Goal: Task Accomplishment & Management: Manage account settings

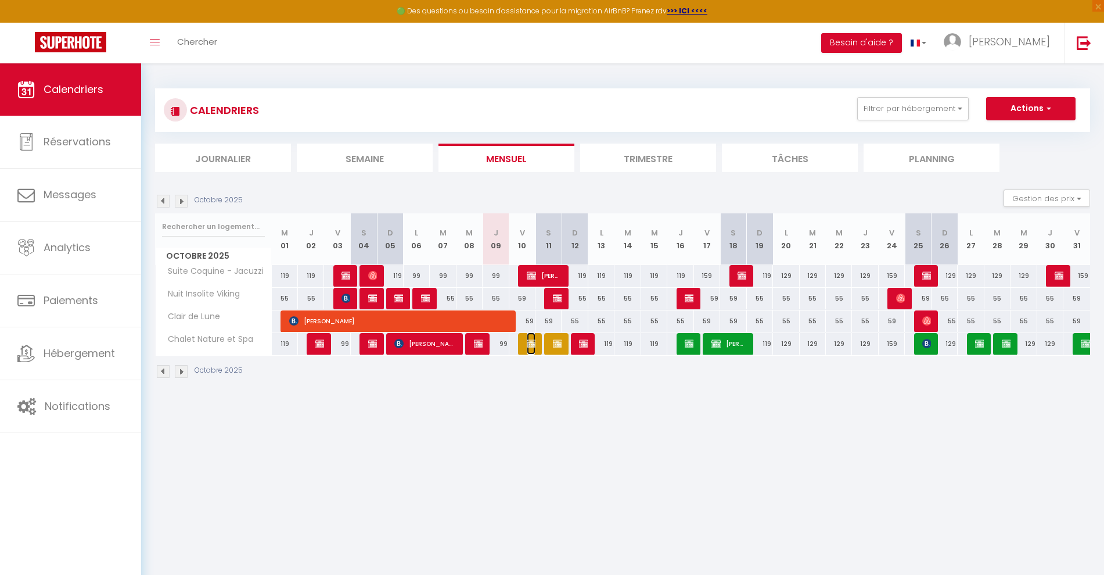
click at [530, 343] on img at bounding box center [531, 343] width 9 height 9
select select "OK"
select select "KO"
select select "0"
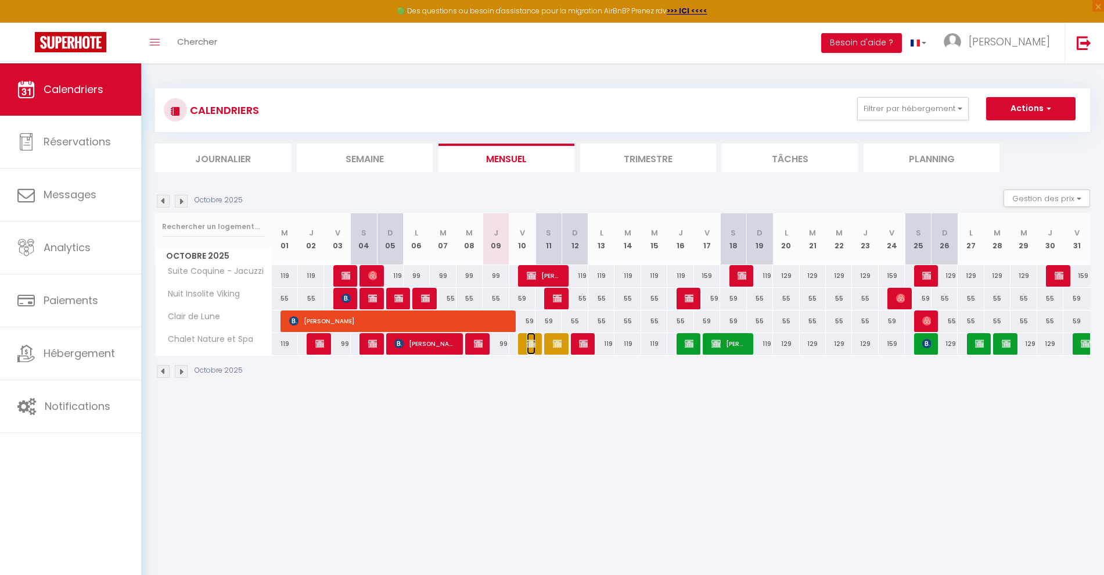
select select "1"
select select
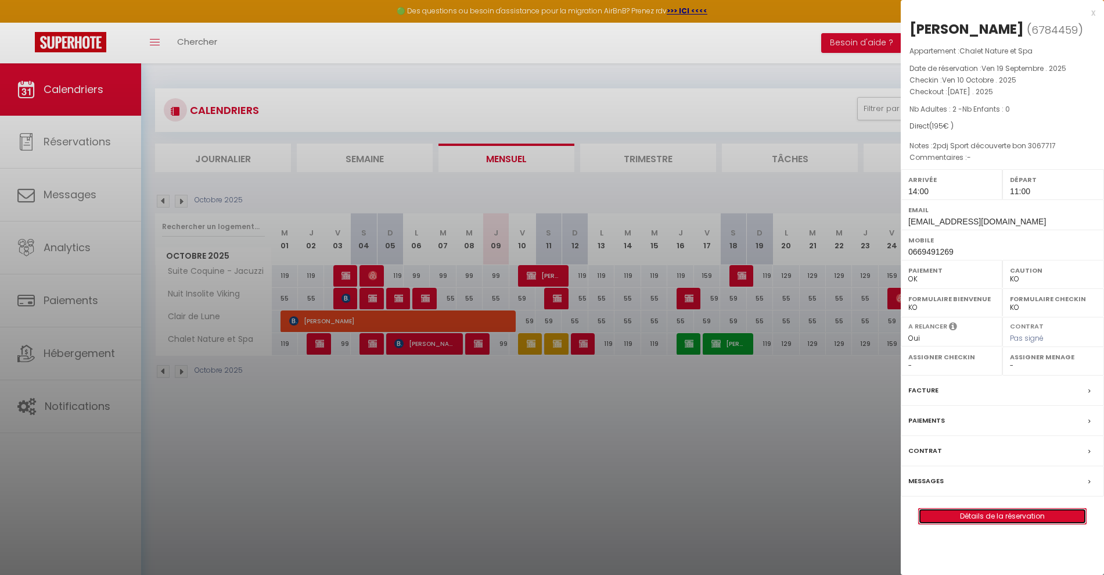
click at [973, 517] on link "Détails de la réservation" at bounding box center [1002, 515] width 167 height 15
select select
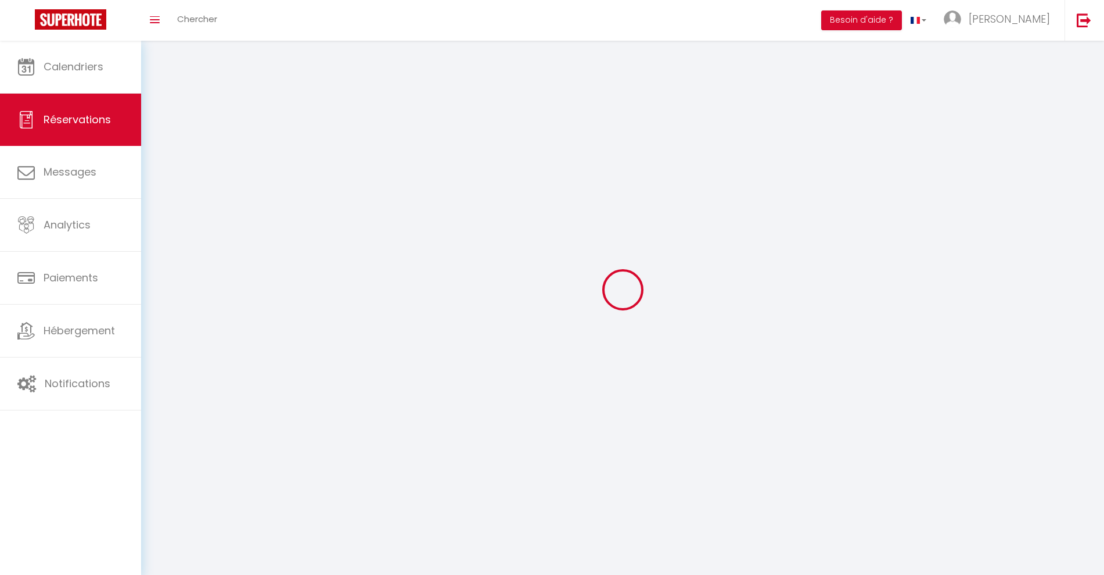
select select
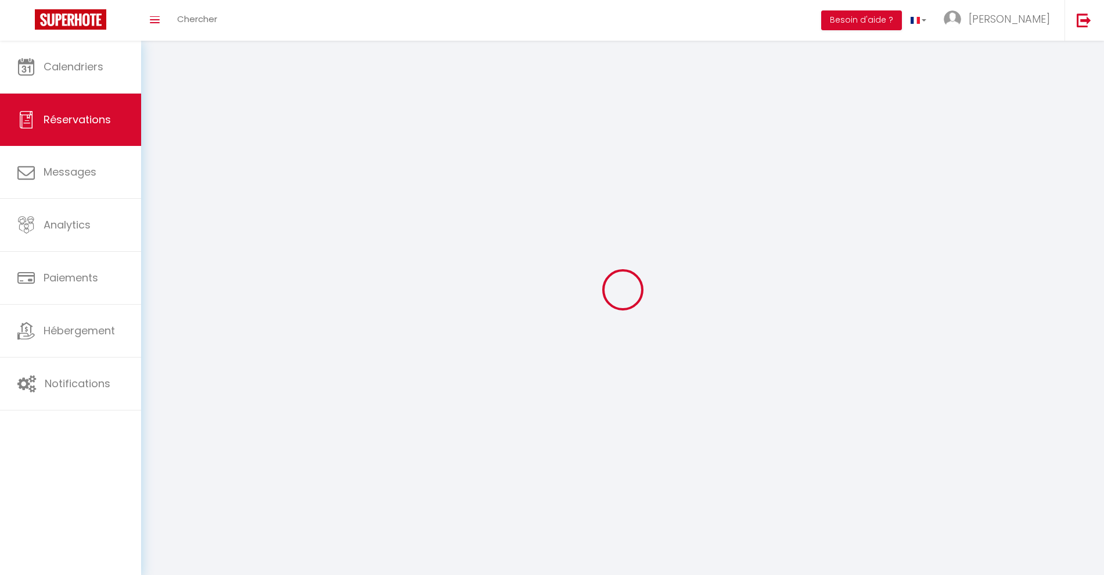
select select
checkbox input "false"
select select
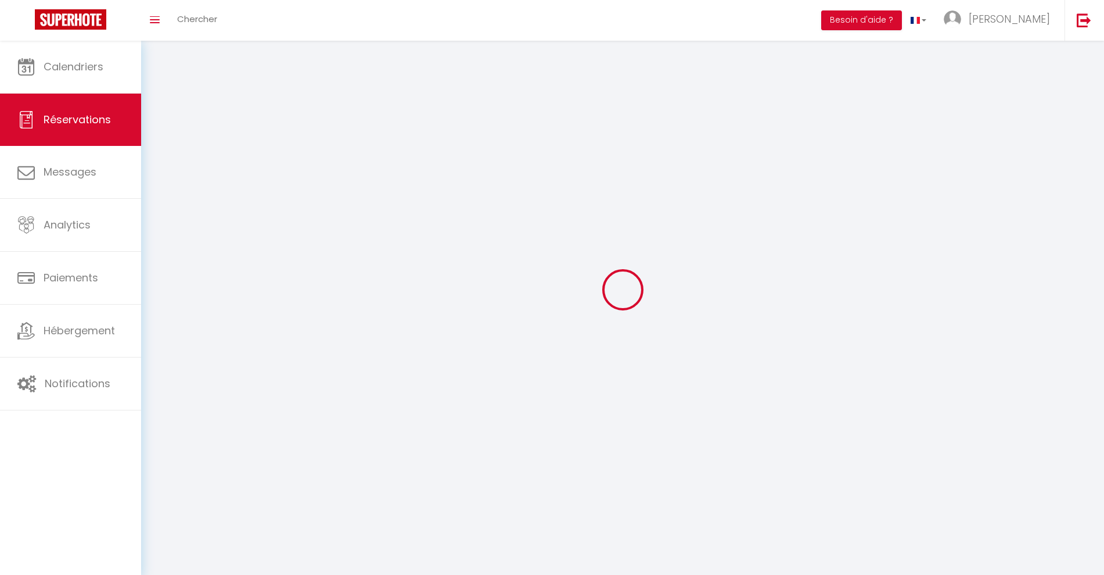
select select
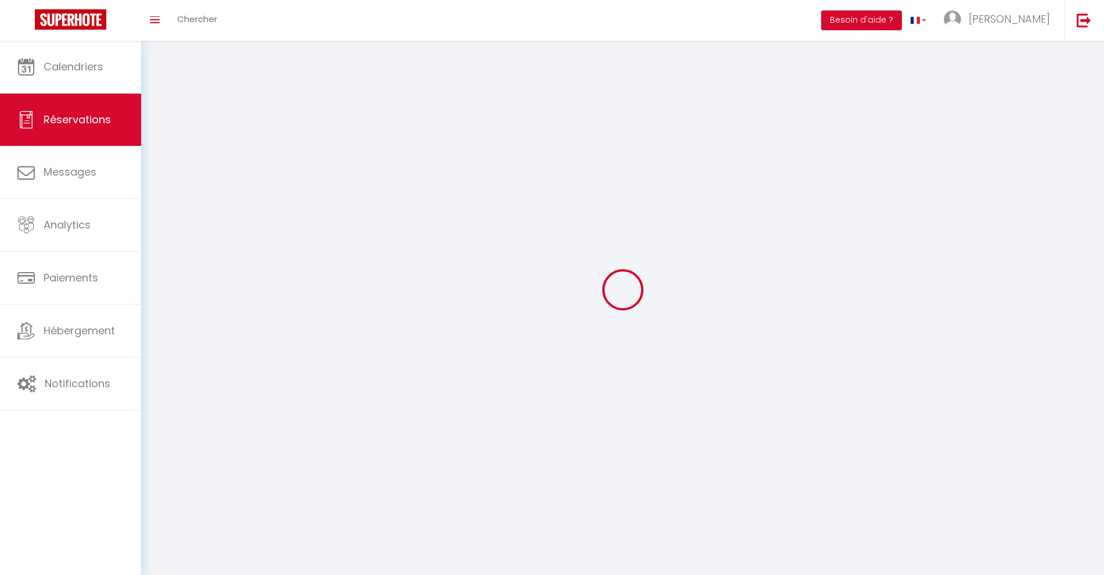
checkbox input "false"
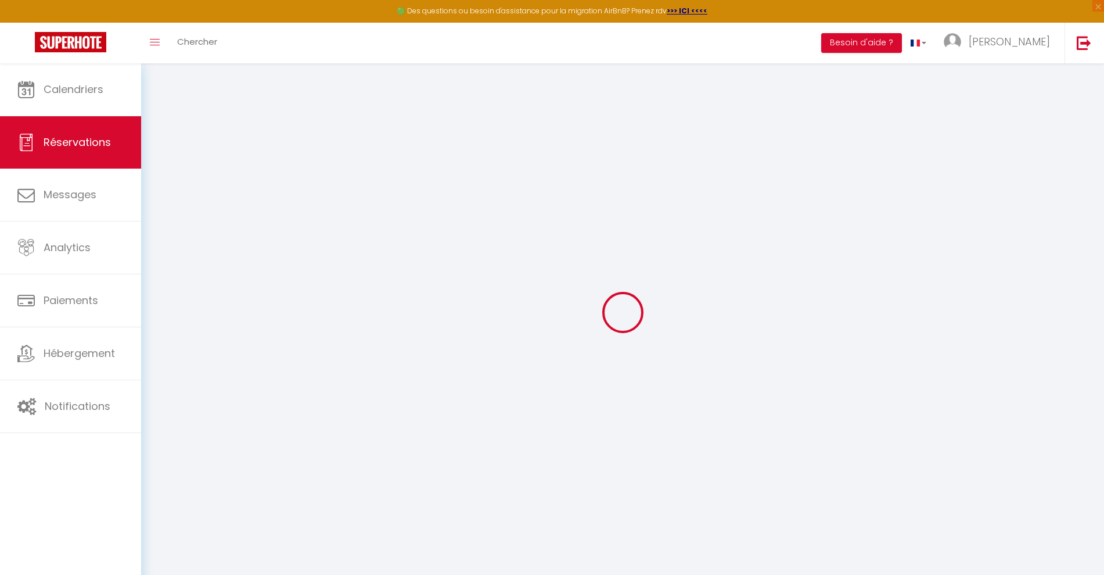
select select
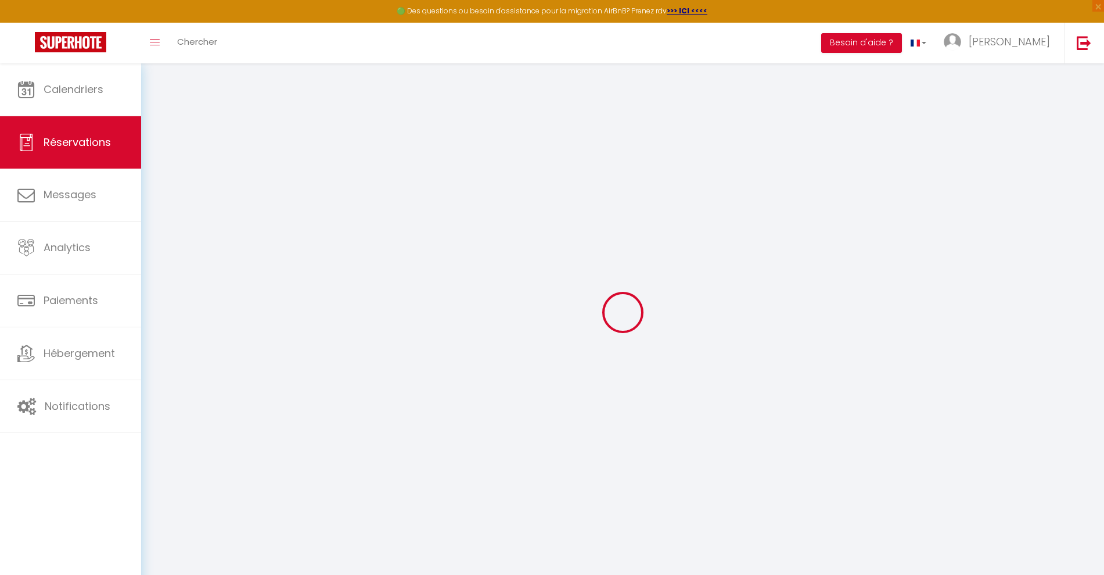
select select
checkbox input "false"
select select
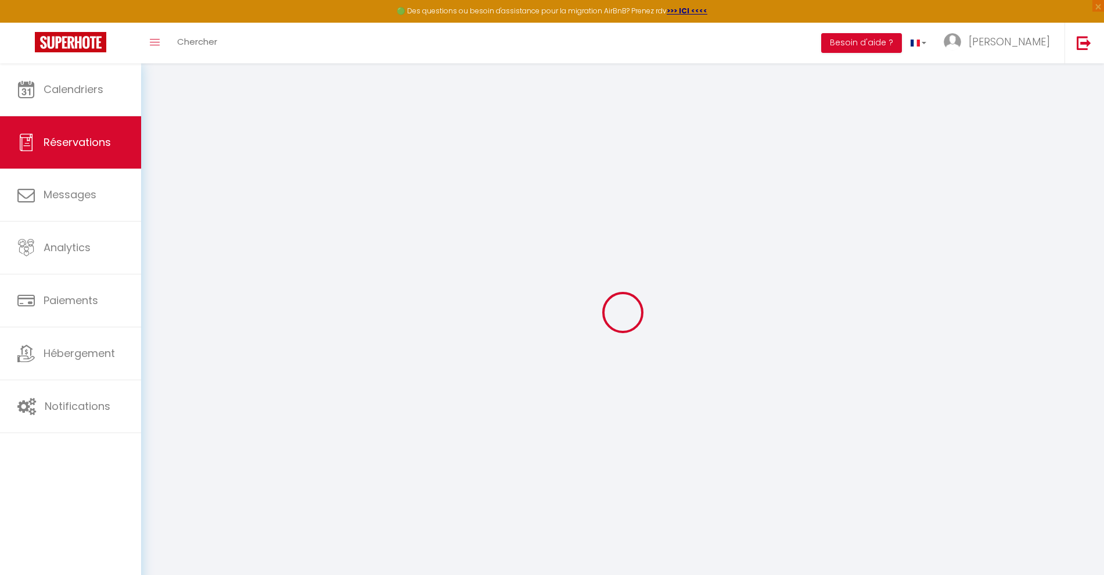
select select
checkbox input "false"
select select
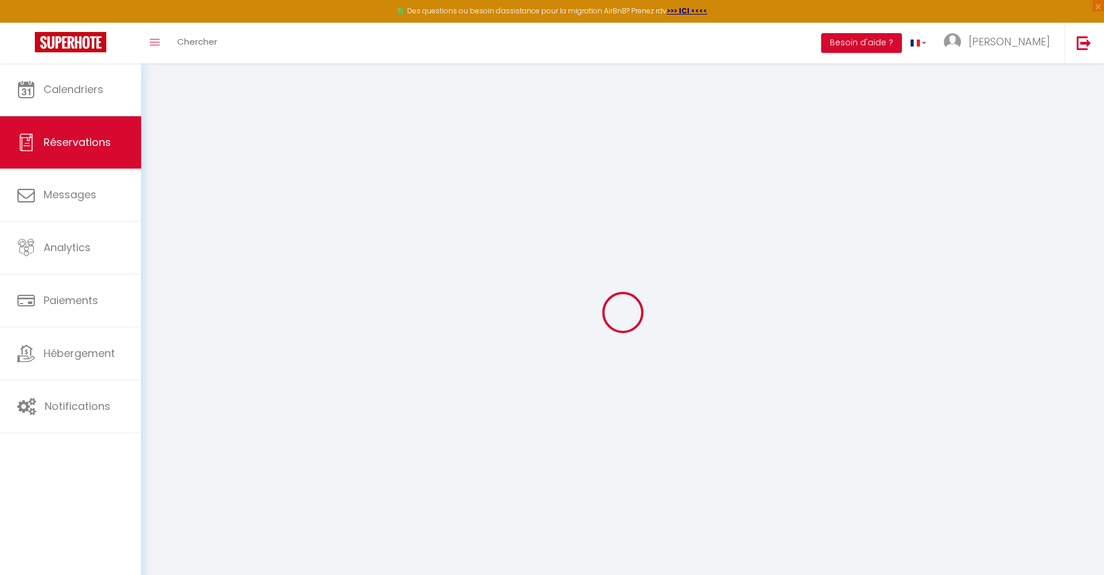
type input "[PERSON_NAME]"
type input "Codevelle"
type input "[EMAIL_ADDRESS][DOMAIN_NAME]"
type input "0669491269"
select select
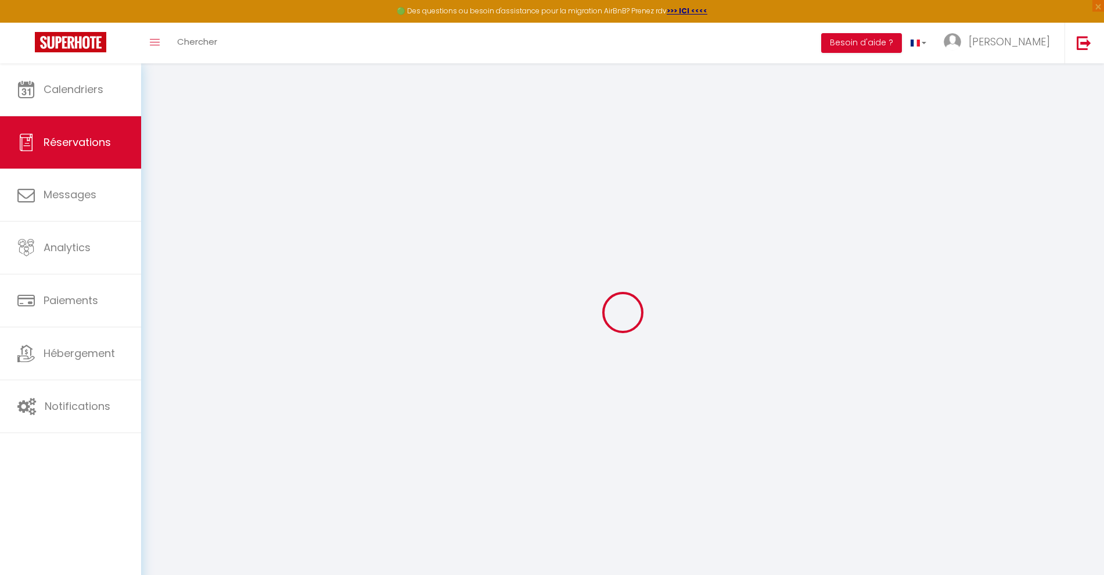
type input "26"
select select "61681"
select select "1"
type input "Ven 10 Octobre 2025"
select select
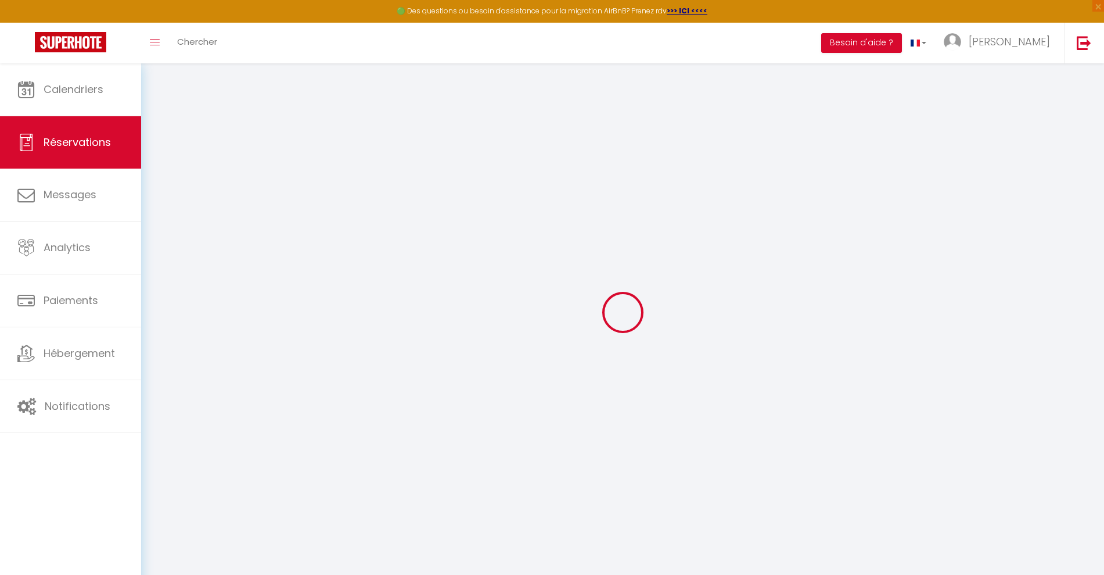
type input "[DATE]"
select select
type input "2"
select select "12"
select select
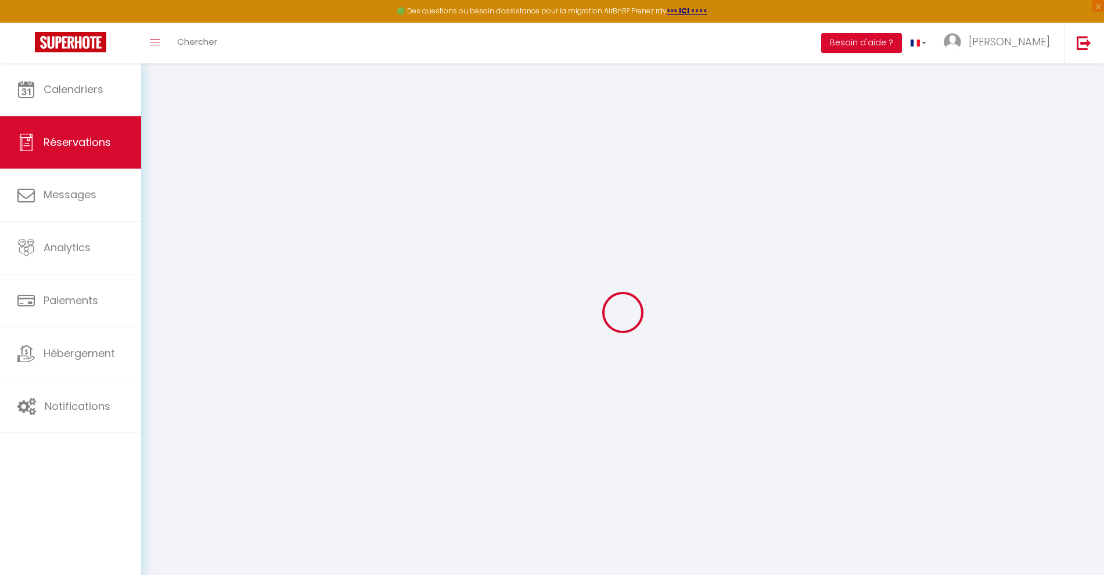
type input "129"
checkbox input "false"
type input "0"
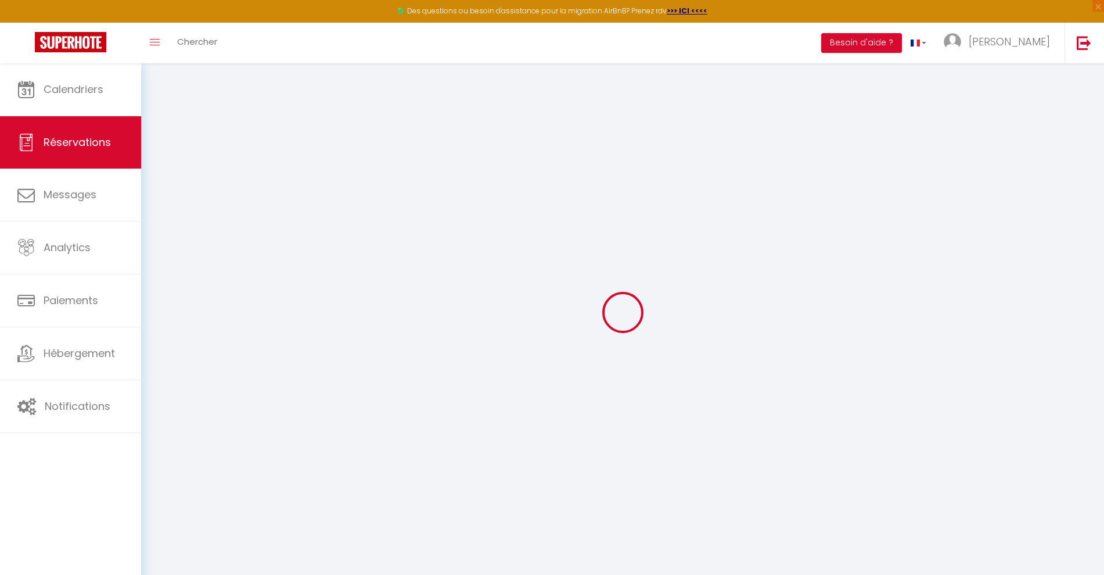
type input "0"
select select
select select "14"
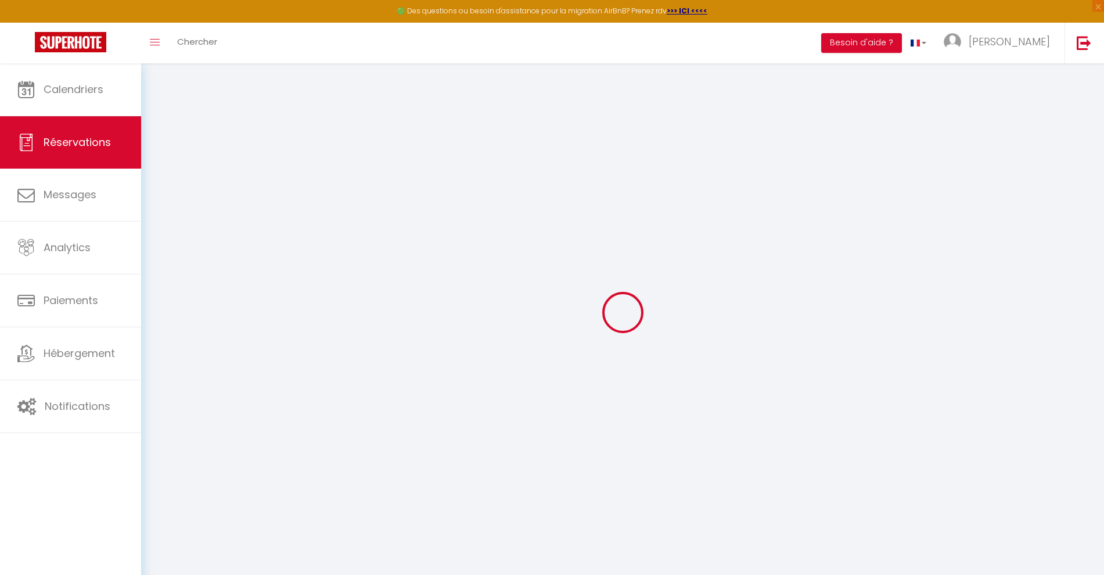
checkbox input "false"
select select
checkbox input "false"
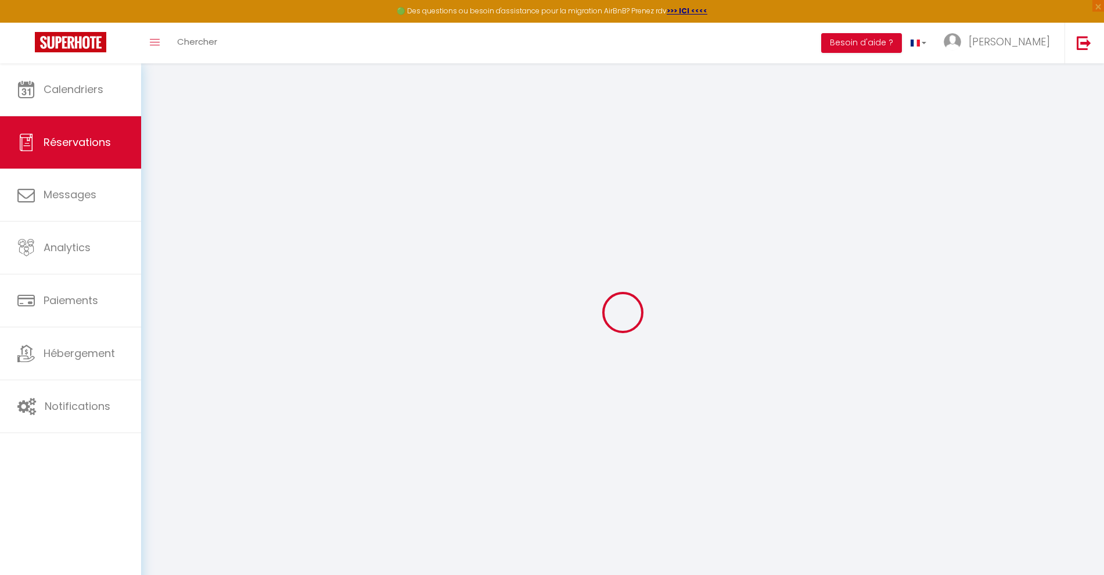
select select
checkbox input "false"
type textarea "2pdj Sport découverte bon 3067717"
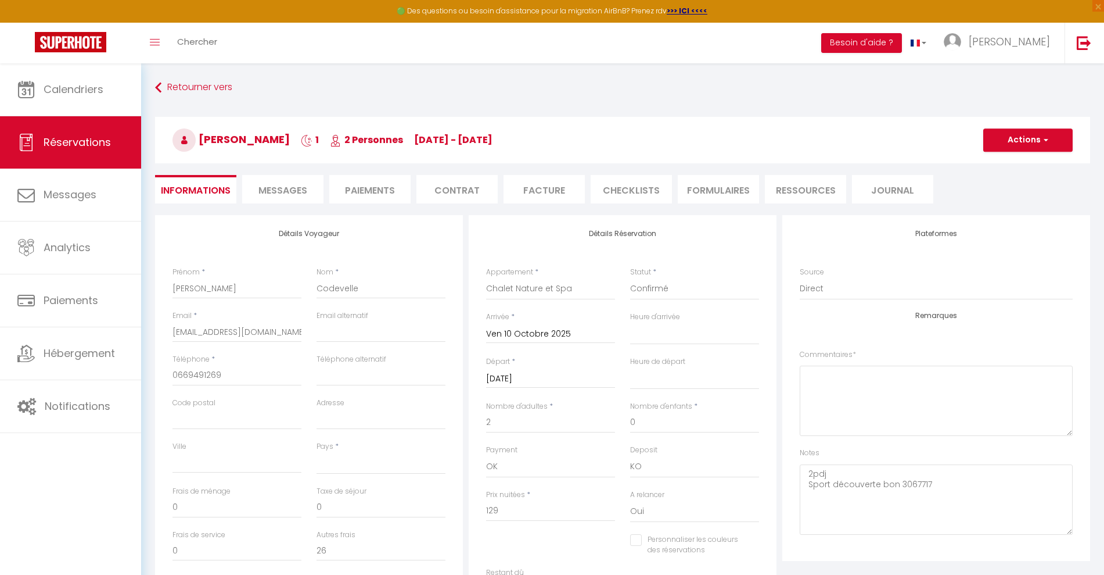
select select
type input "40"
select select
checkbox input "false"
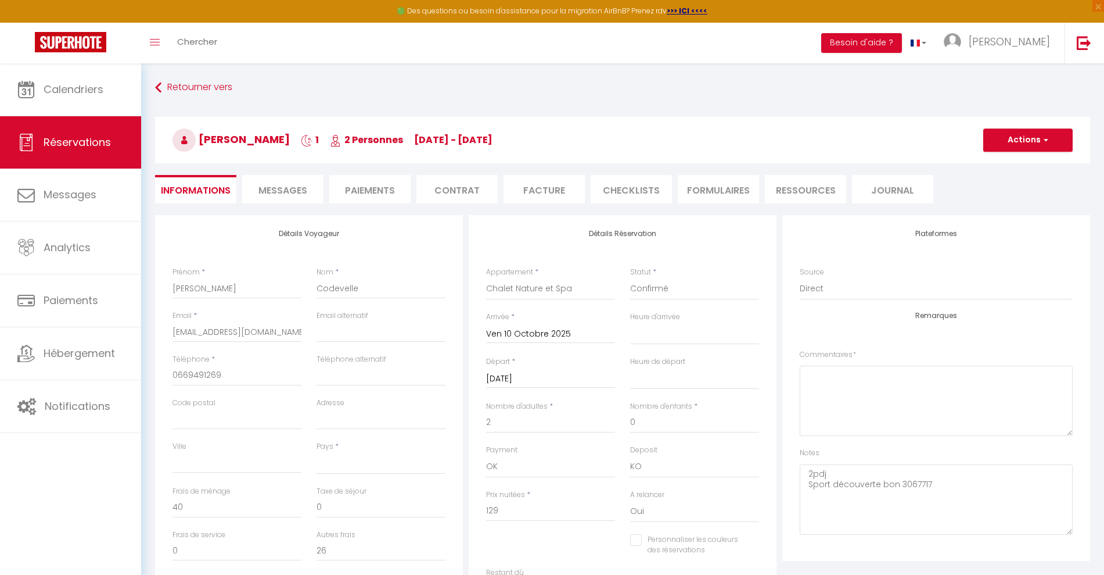
select select
checkbox input "false"
select select "14:00"
select select "11:00"
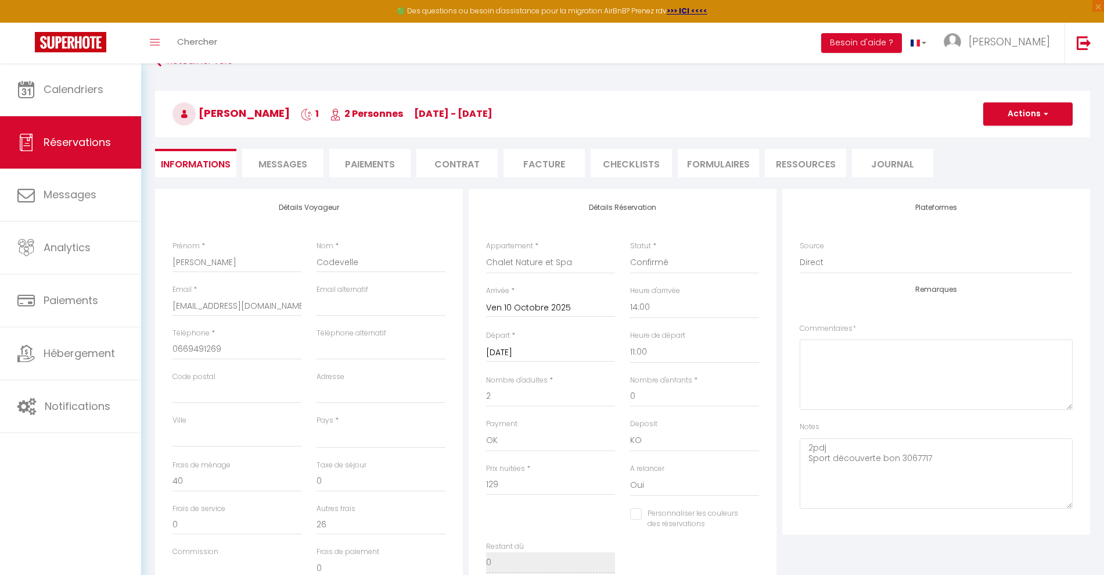
scroll to position [15, 0]
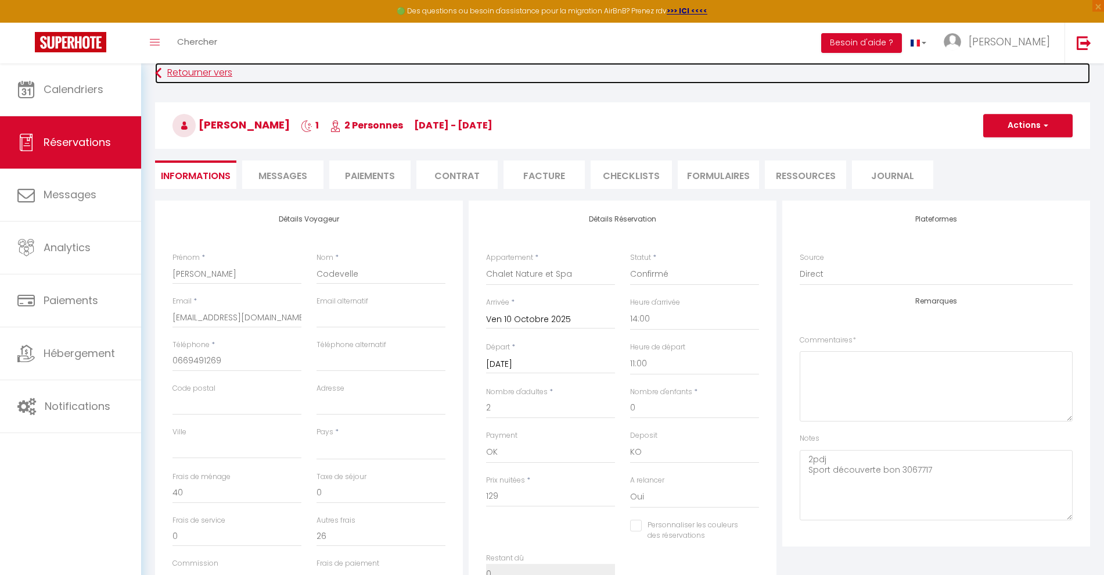
click at [188, 74] on link "Retourner vers" at bounding box center [622, 73] width 935 height 21
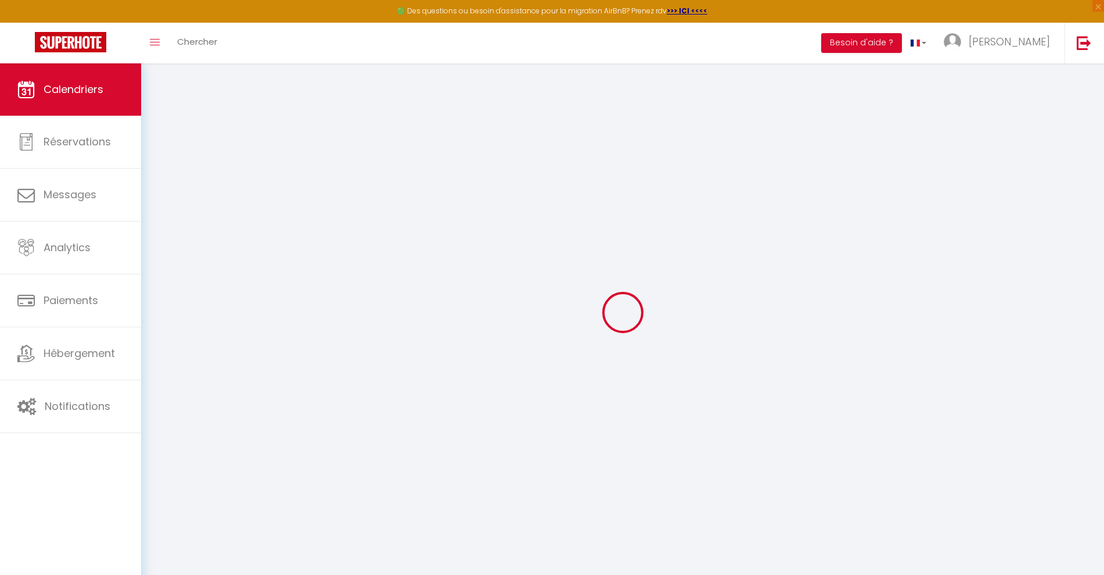
select select
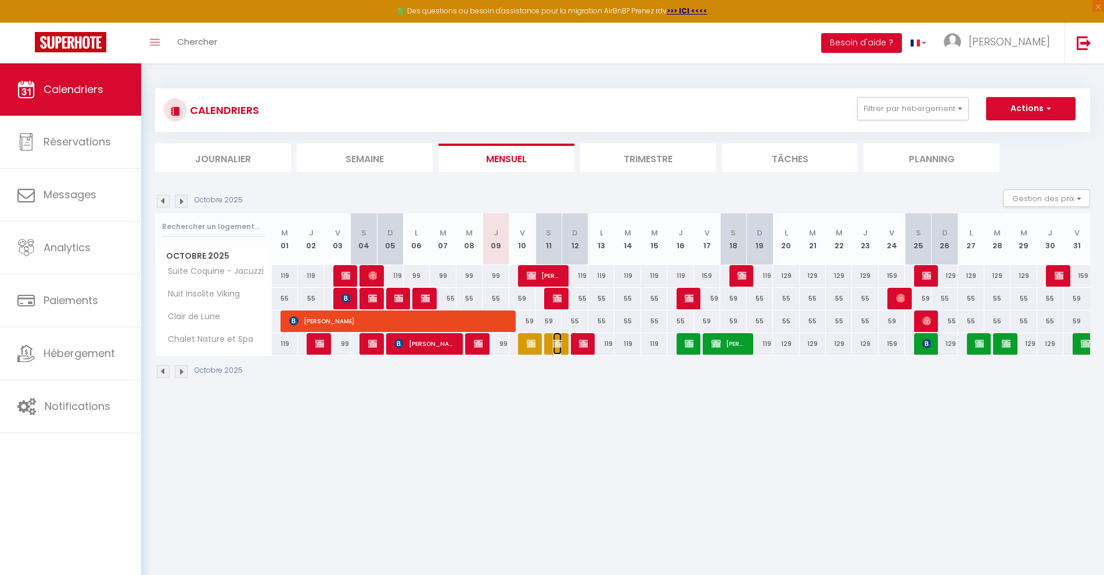
click at [559, 345] on img at bounding box center [557, 343] width 9 height 9
select select "OK"
select select "0"
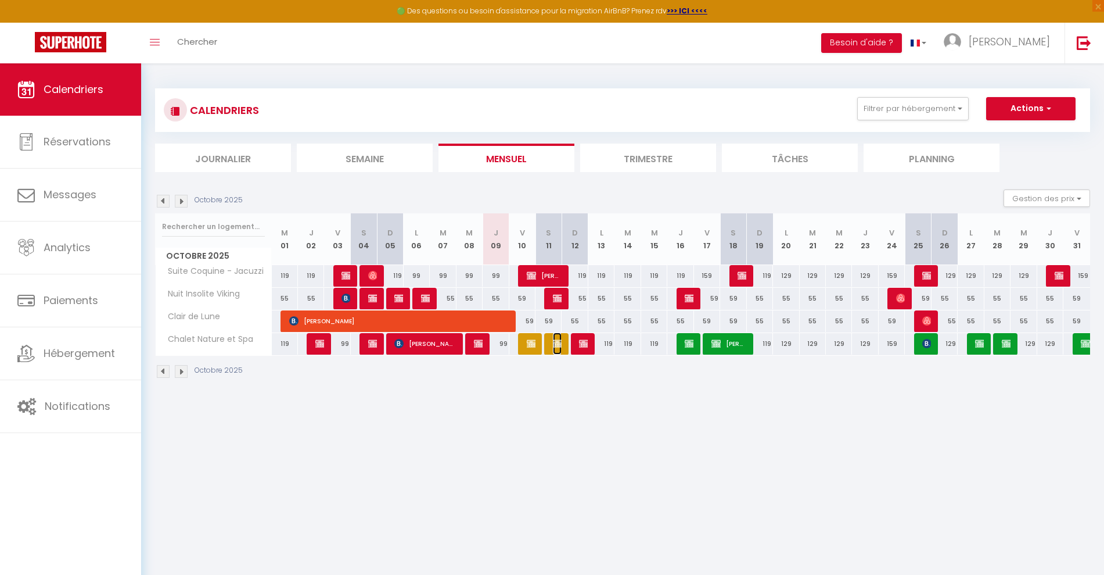
select select "1"
select select
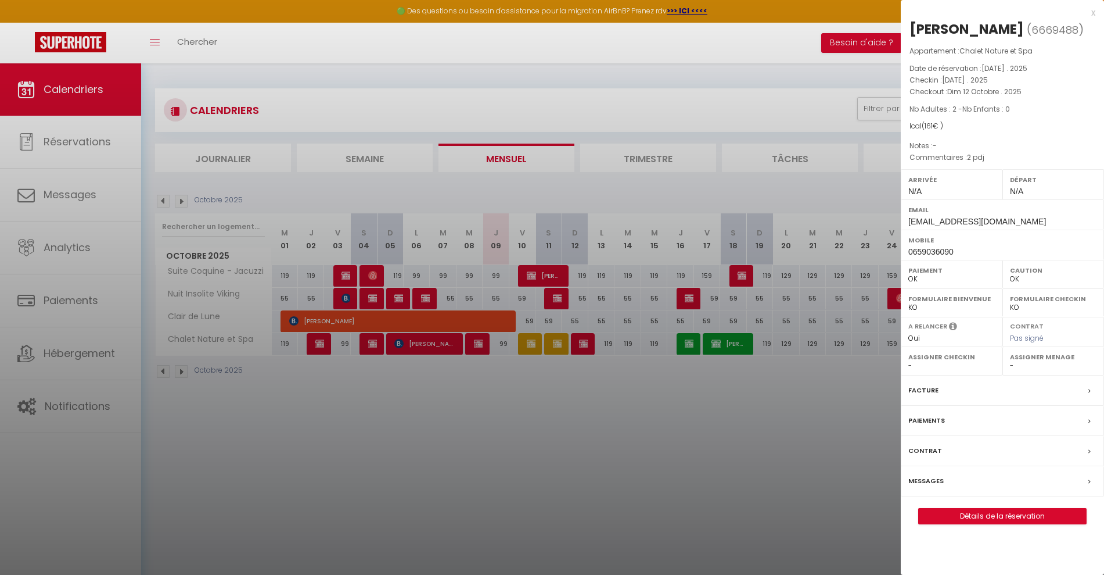
click at [584, 342] on div at bounding box center [552, 287] width 1104 height 575
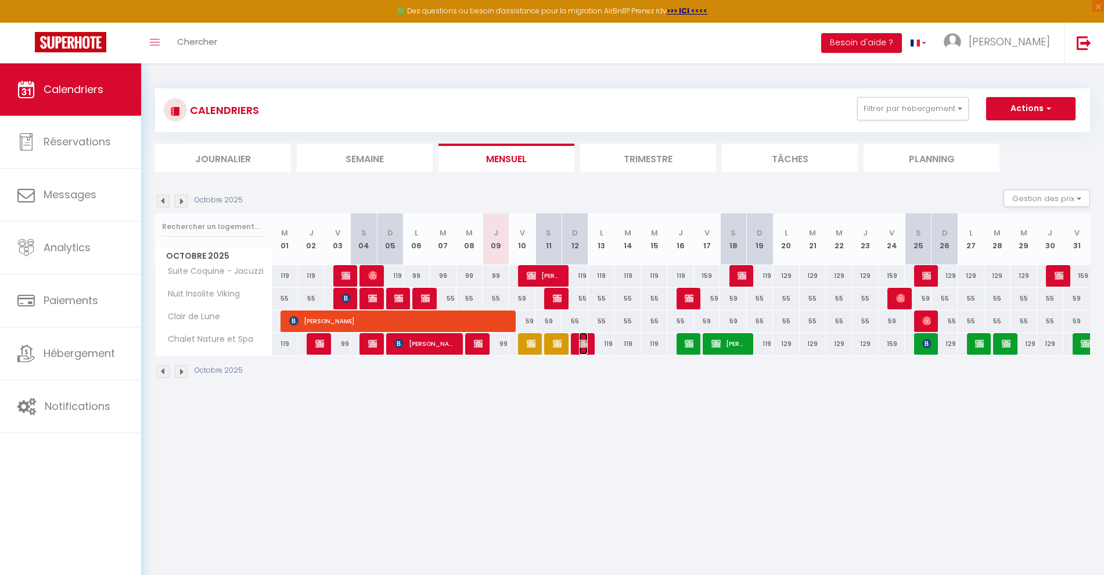
click at [584, 342] on img at bounding box center [583, 343] width 9 height 9
select select "KO"
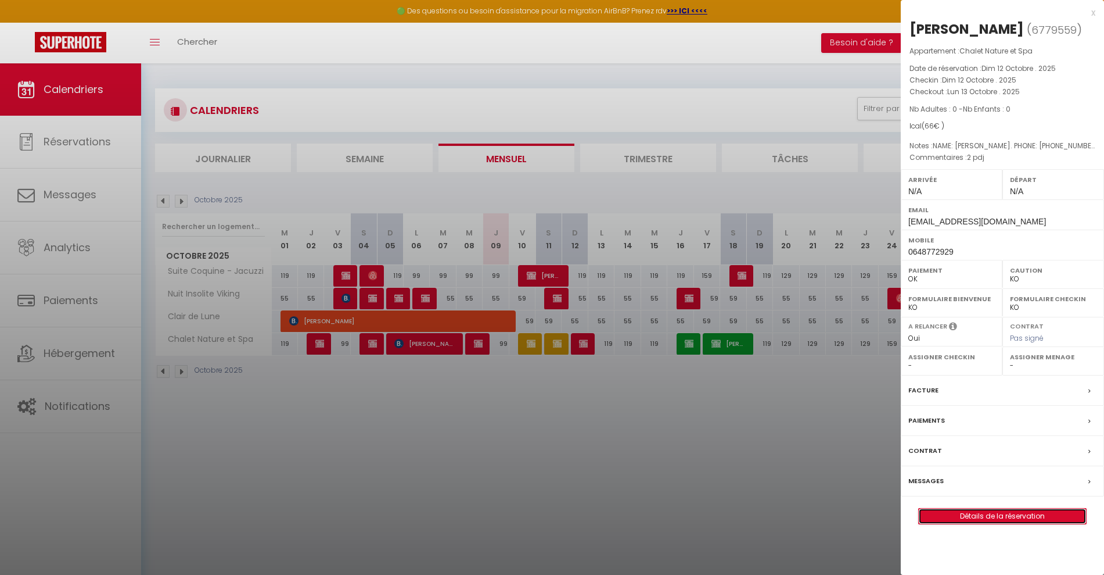
click at [998, 515] on link "Détails de la réservation" at bounding box center [1002, 515] width 167 height 15
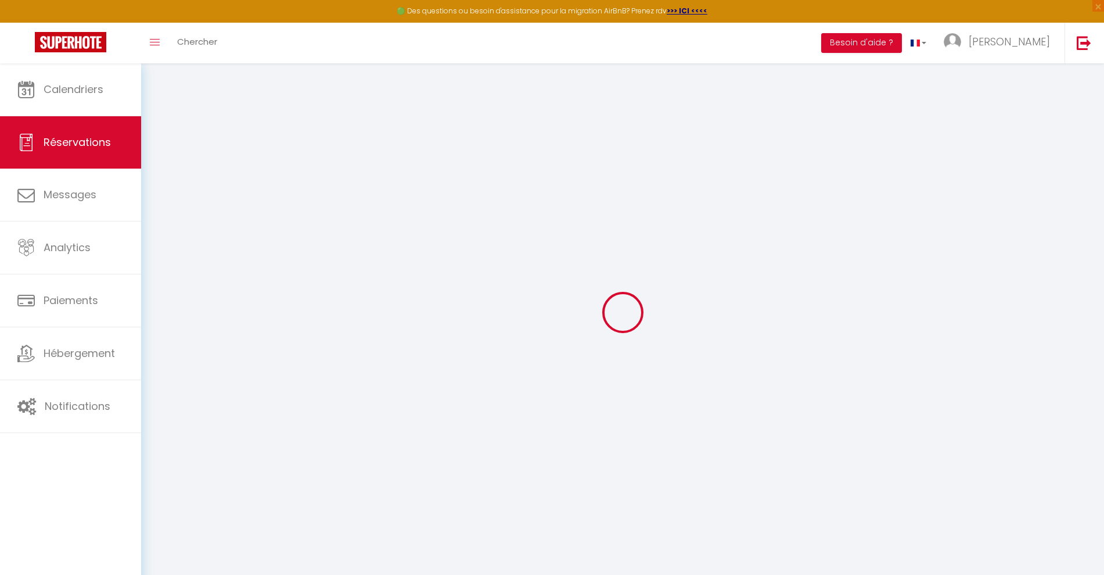
select select
select select "14"
checkbox input "false"
select select
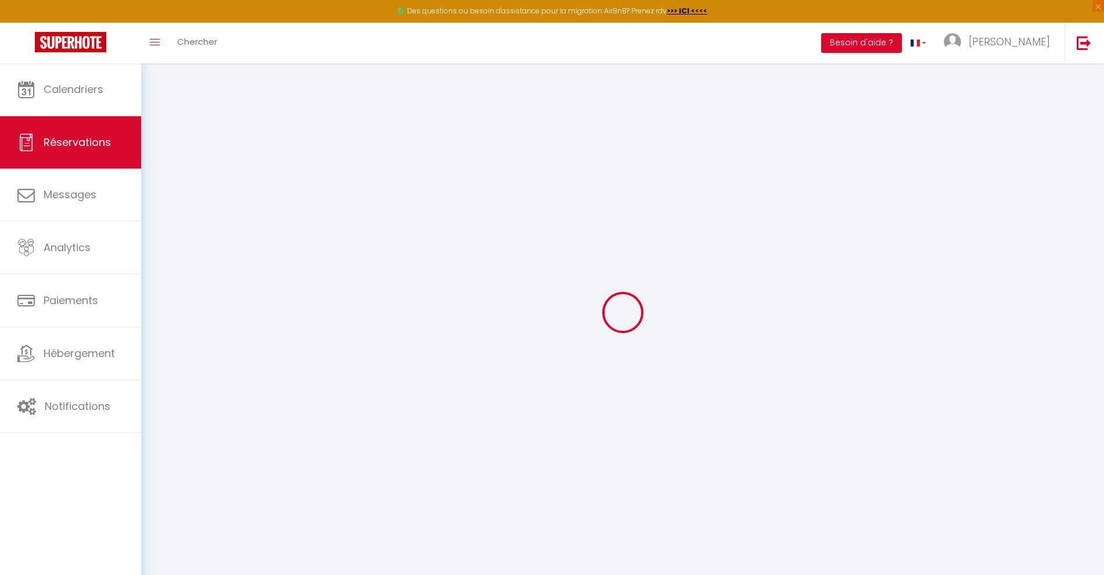
select select
checkbox input "false"
select select
checkbox input "false"
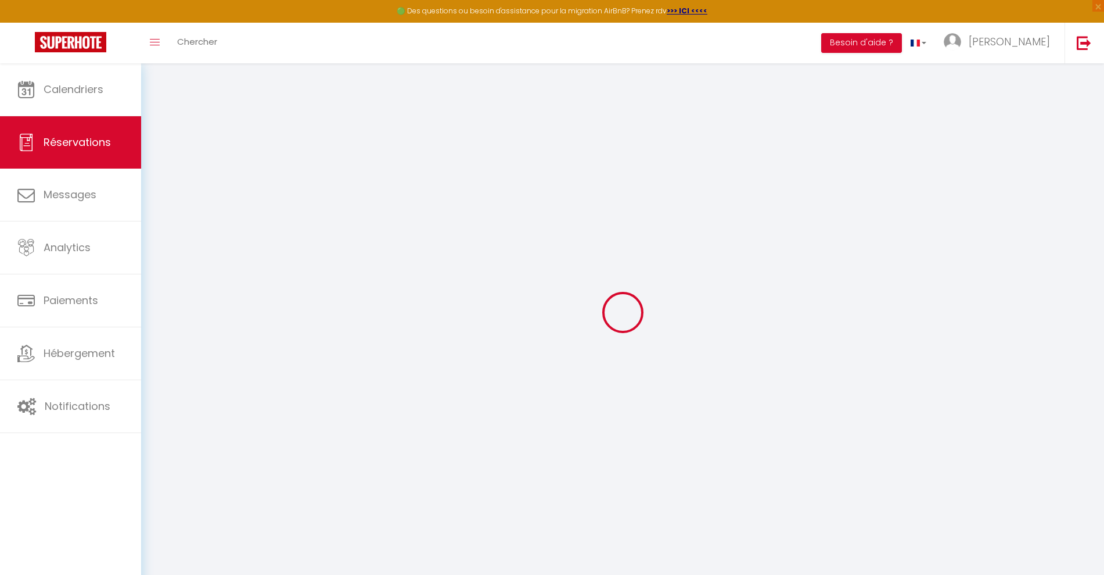
type textarea "2 pdj"
type textarea "NAME: [PERSON_NAME]. PHONE: [PHONE_NUMBER]. NPAX: 2. TOTAL_AM OUNT: 217.88 €. U…"
type input "40"
select select
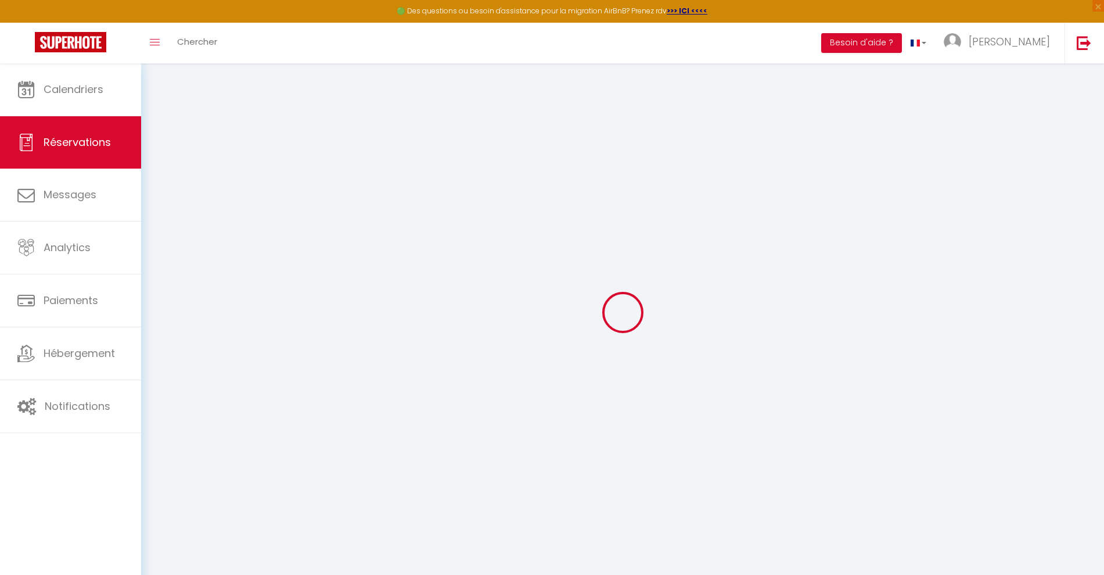
checkbox input "false"
type textarea "NAME: [PERSON_NAME]. PHONE: [PHONE_NUMBER]. NPAX: 2. TOTAL_AM OUNT: 217.88 €. U…"
checkbox input "false"
type textarea "NAME: [PERSON_NAME]. PHONE: [PHONE_NUMBER]. NPAX: 2. TOTAL_AM OUNT: 217.88 €. U…"
select select
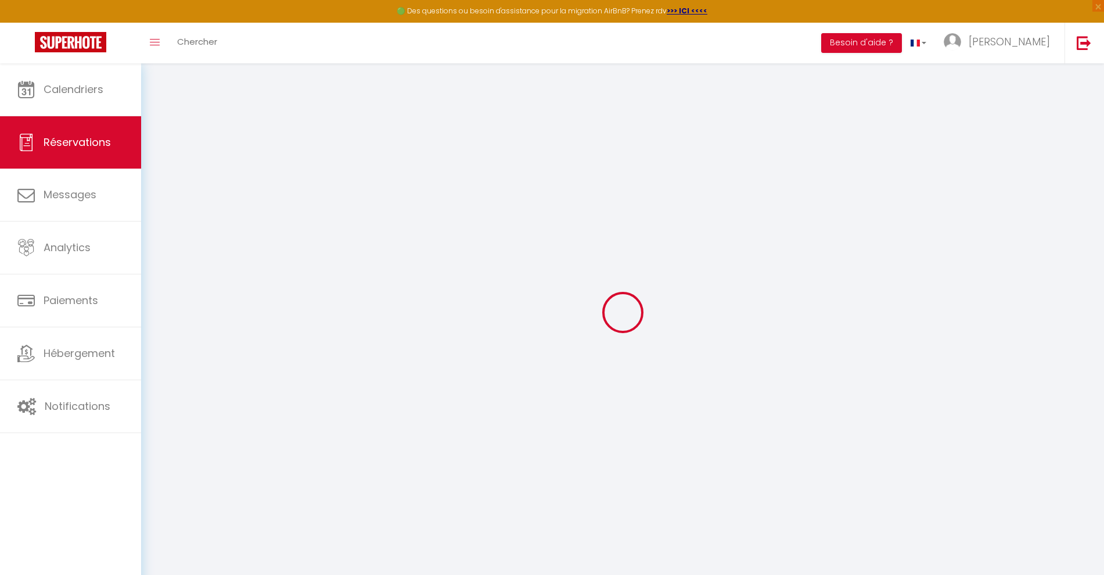
select select
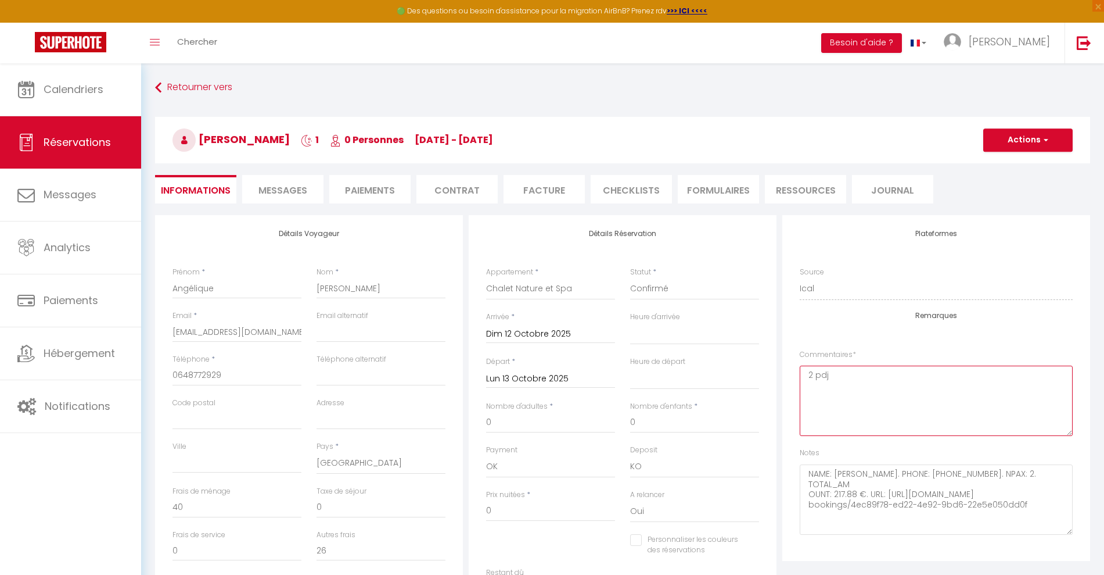
click at [856, 408] on textarea "2 pdj" at bounding box center [936, 400] width 273 height 70
type textarea "2 pdj 0648176496"
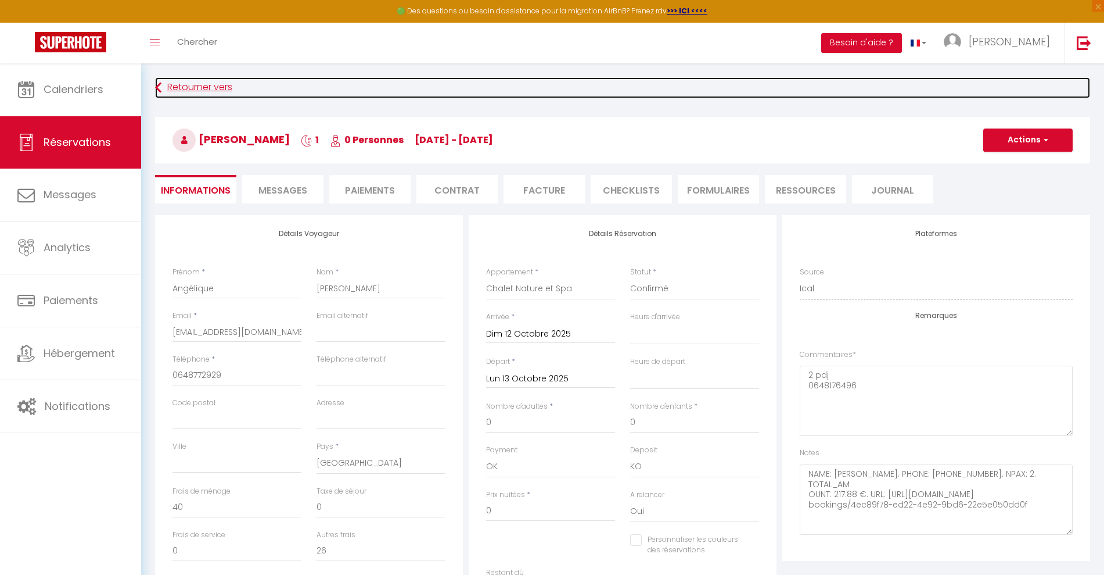
click at [216, 86] on link "Retourner vers" at bounding box center [622, 87] width 935 height 21
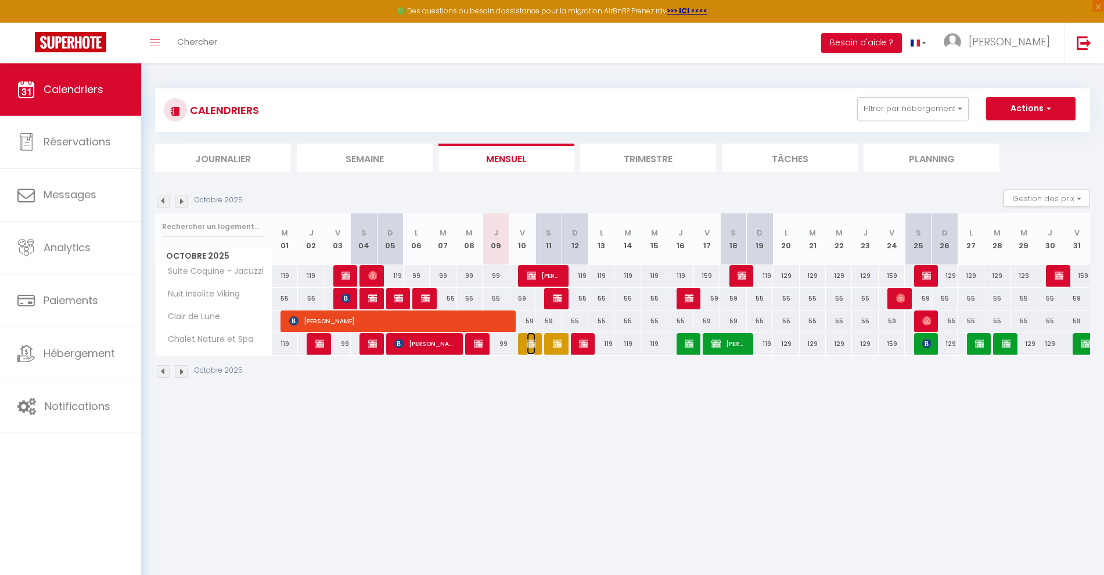
click at [528, 346] on img at bounding box center [531, 343] width 9 height 9
select select "OK"
select select "KO"
select select "0"
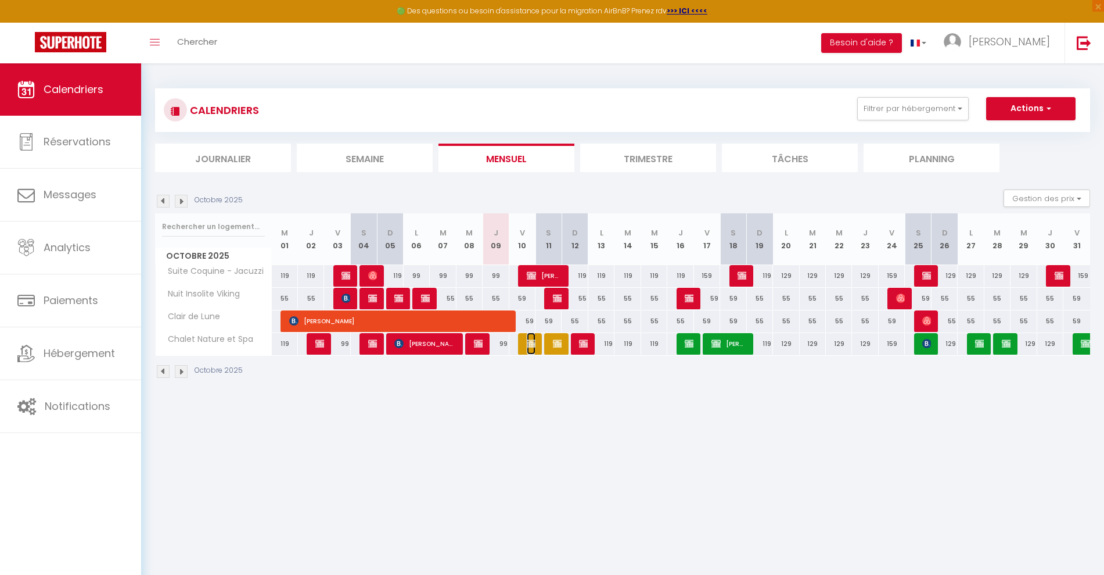
select select "1"
select select
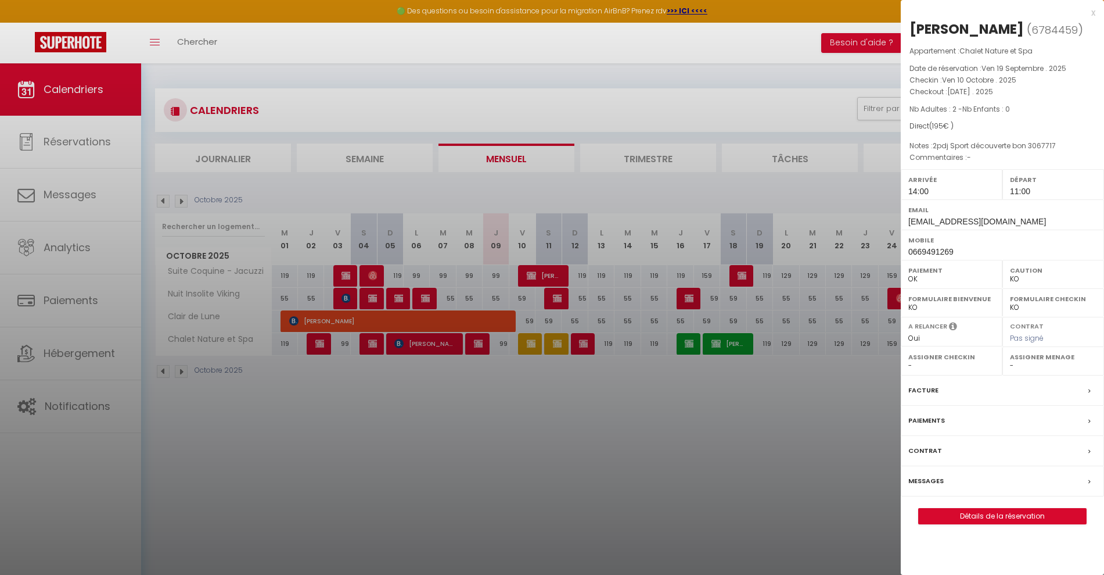
click at [554, 341] on div at bounding box center [552, 287] width 1104 height 575
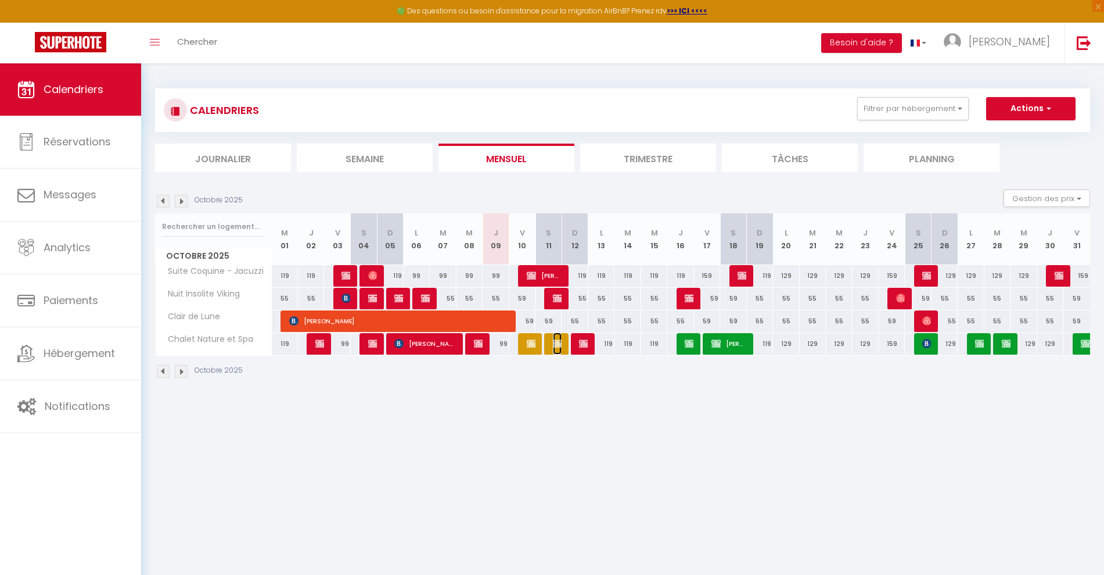
click at [554, 346] on img at bounding box center [557, 343] width 9 height 9
select select "OK"
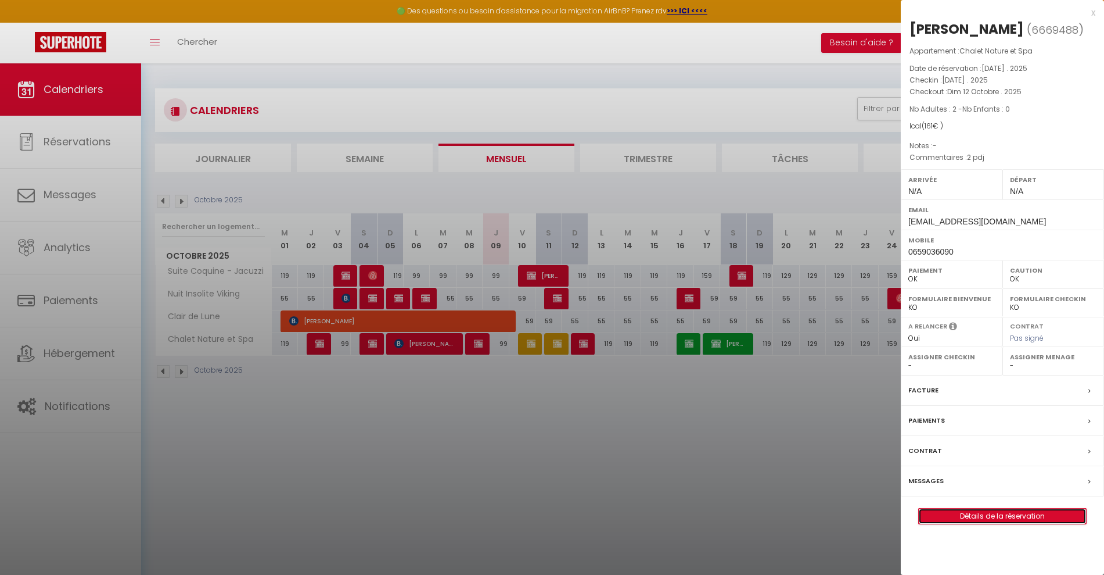
click at [990, 513] on link "Détails de la réservation" at bounding box center [1002, 515] width 167 height 15
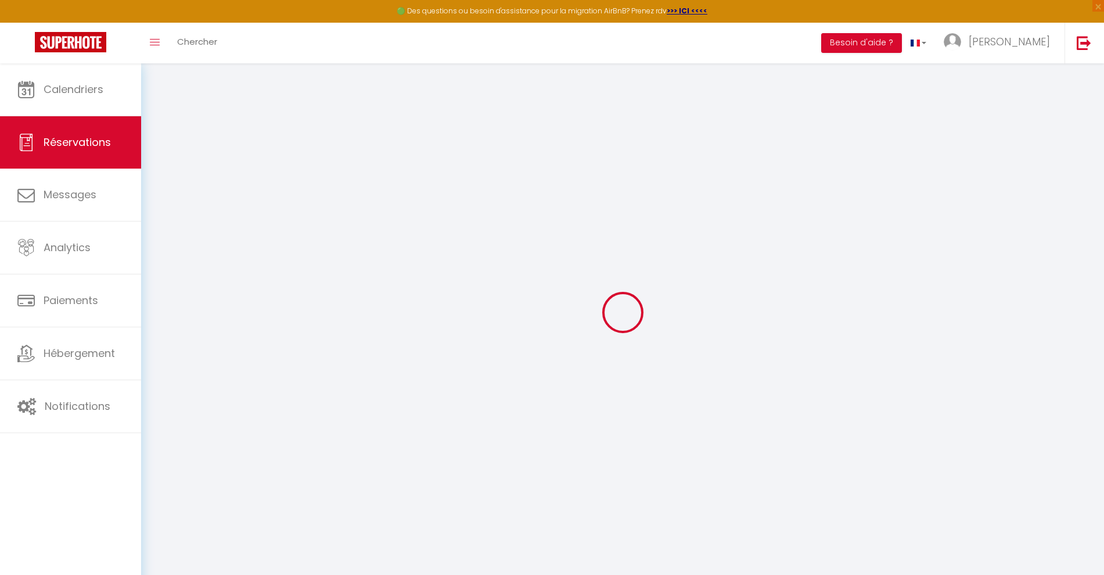
select select
checkbox input "false"
select select
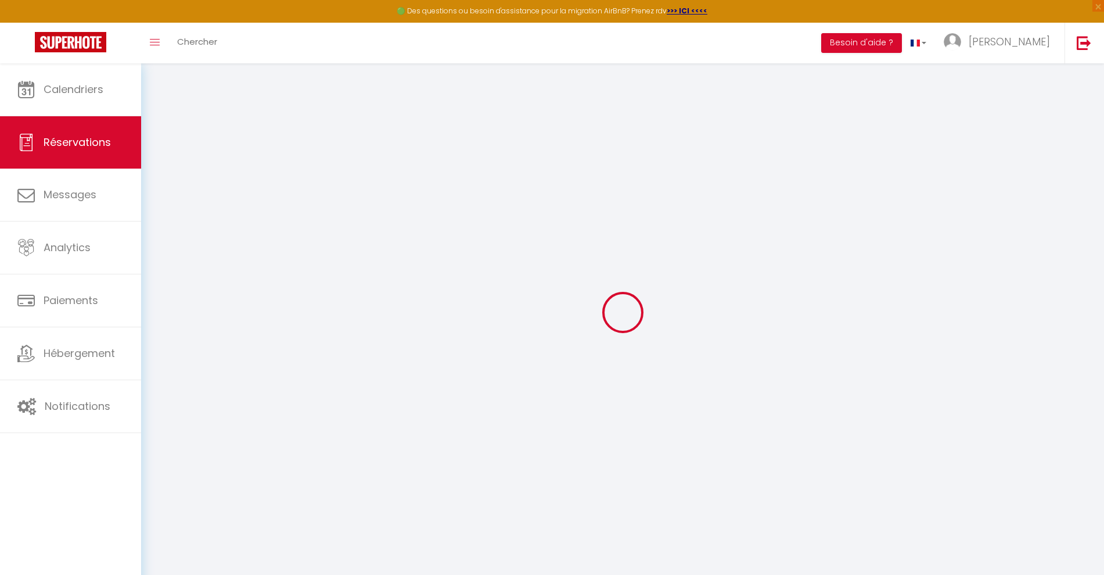
checkbox input "false"
type textarea "2 pdj"
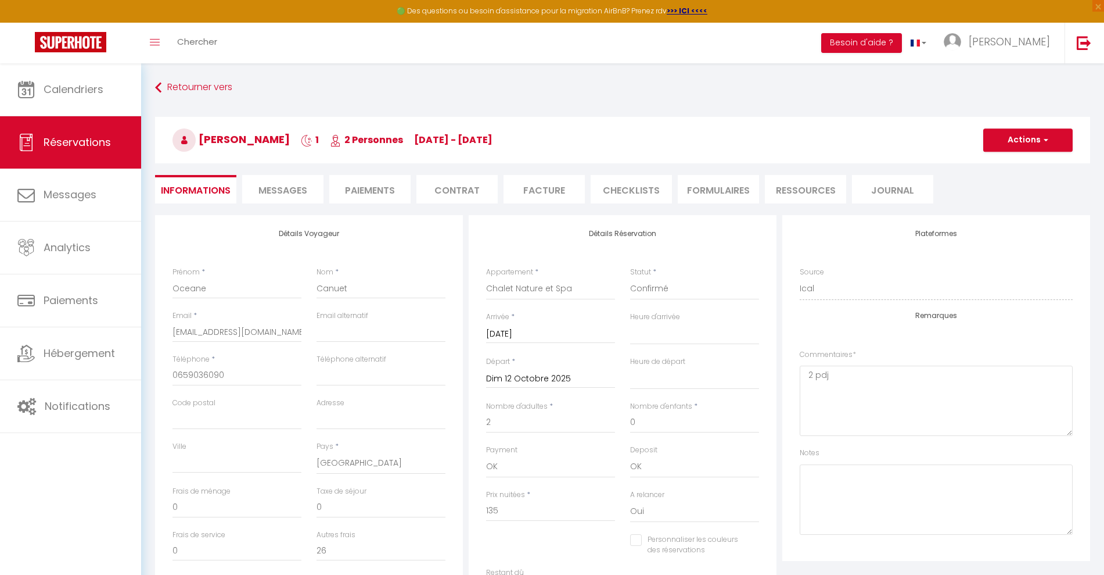
select select
checkbox input "false"
select select
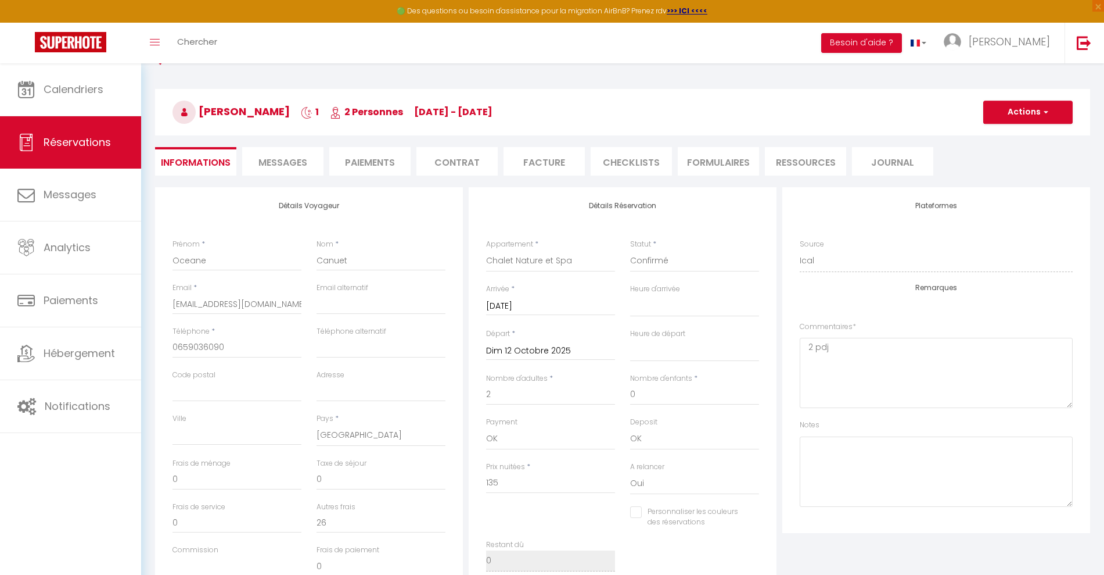
scroll to position [28, 0]
click at [366, 166] on li "Paiements" at bounding box center [369, 160] width 81 height 28
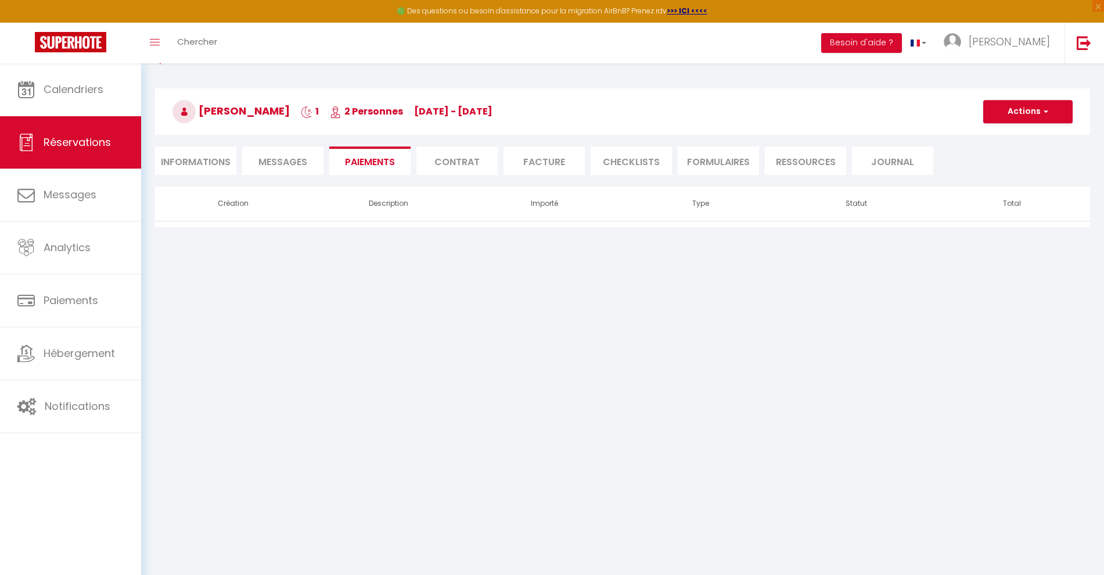
click at [181, 163] on li "Informations" at bounding box center [195, 160] width 81 height 28
select select
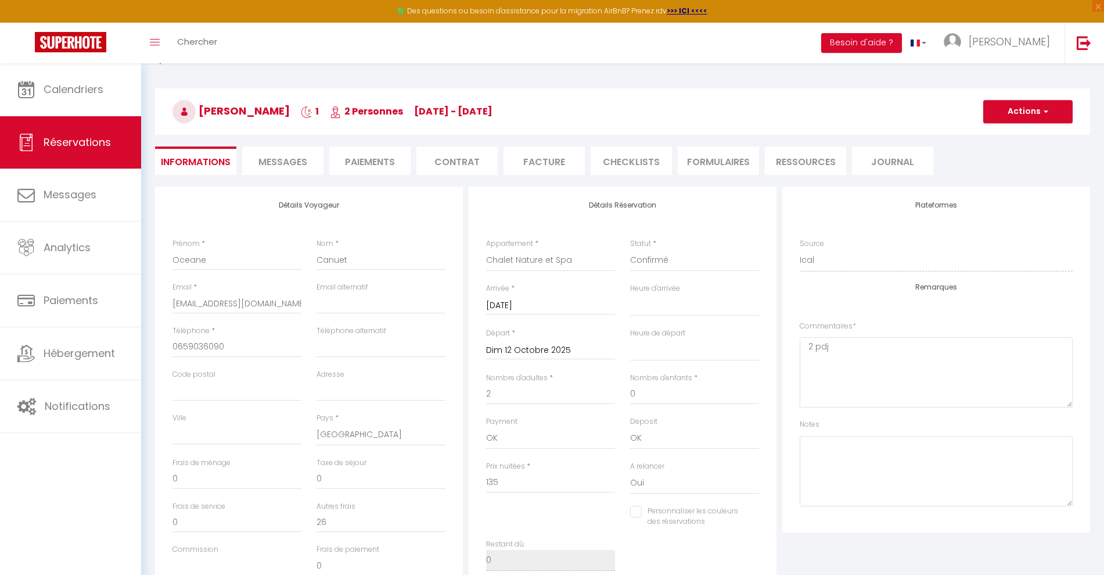
click at [285, 150] on li "Messages" at bounding box center [282, 160] width 81 height 28
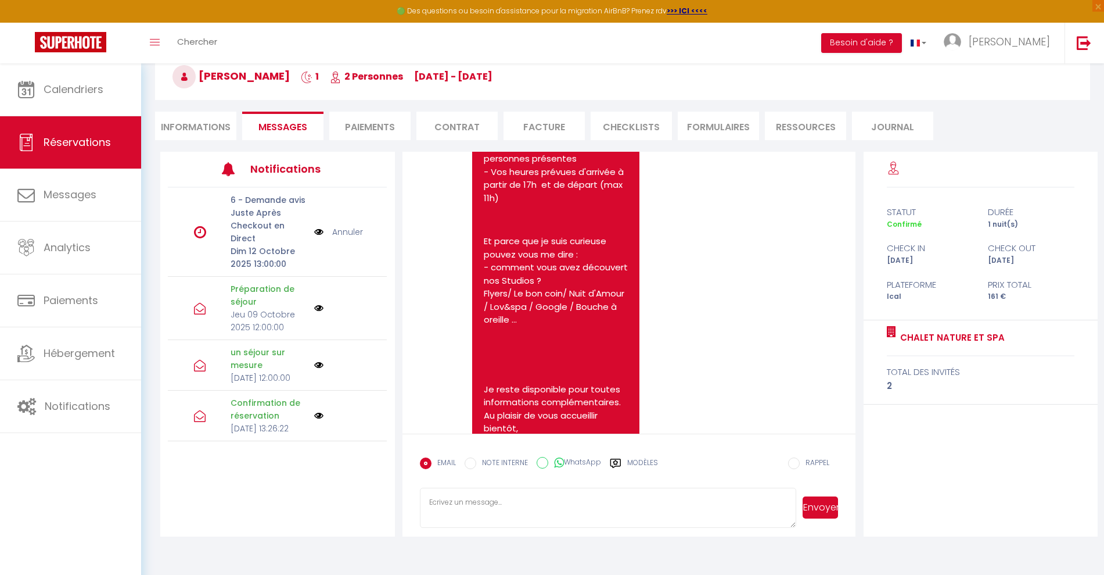
scroll to position [3750, 0]
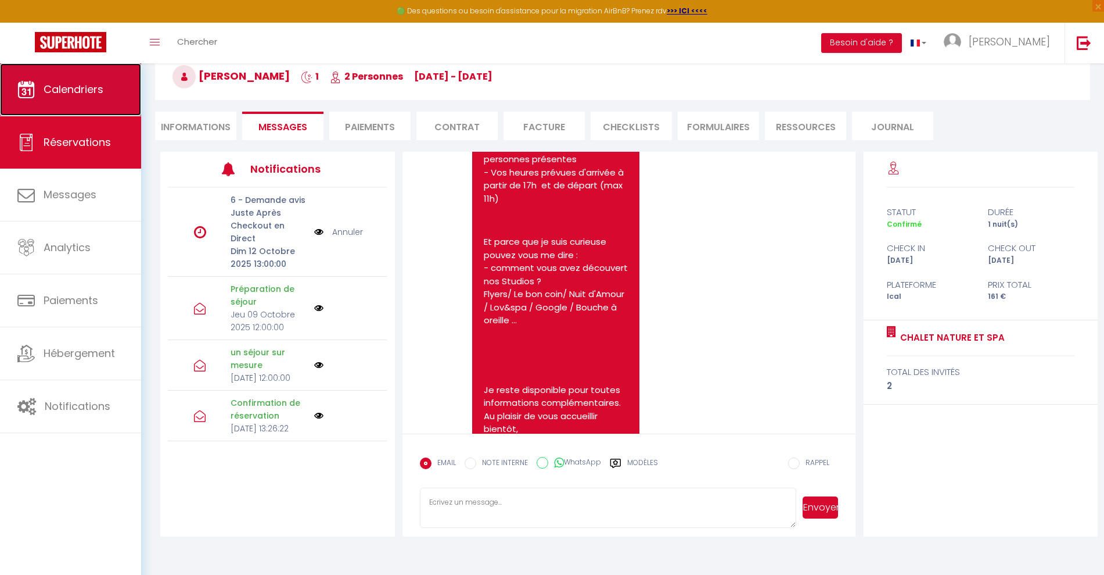
click at [71, 87] on span "Calendriers" at bounding box center [74, 89] width 60 height 15
